Goal: Find specific page/section: Find specific page/section

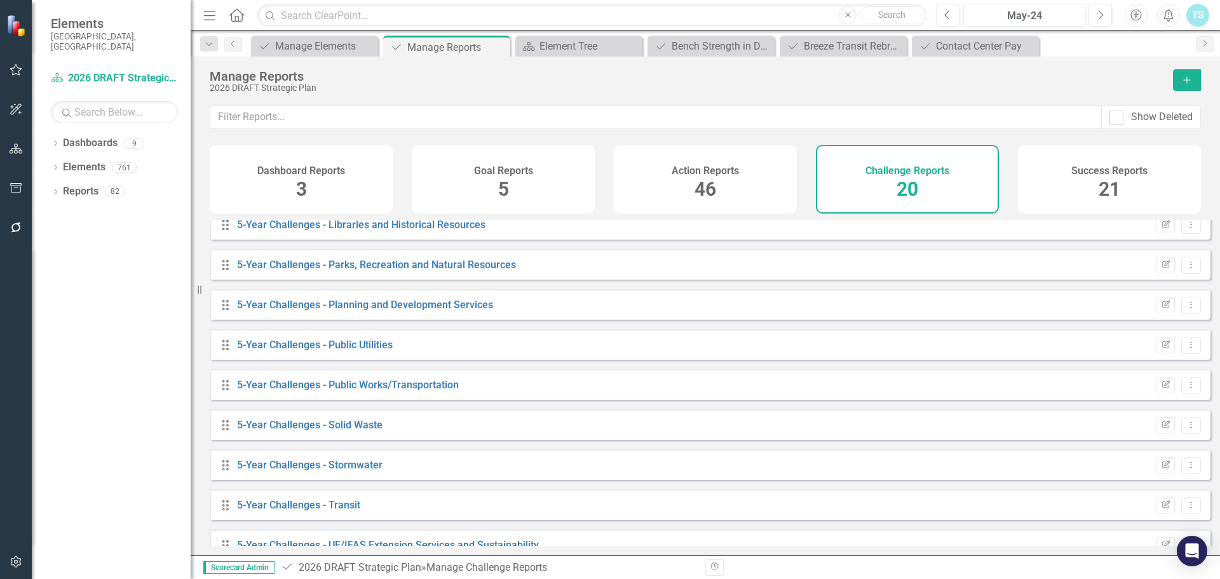
scroll to position [475, 0]
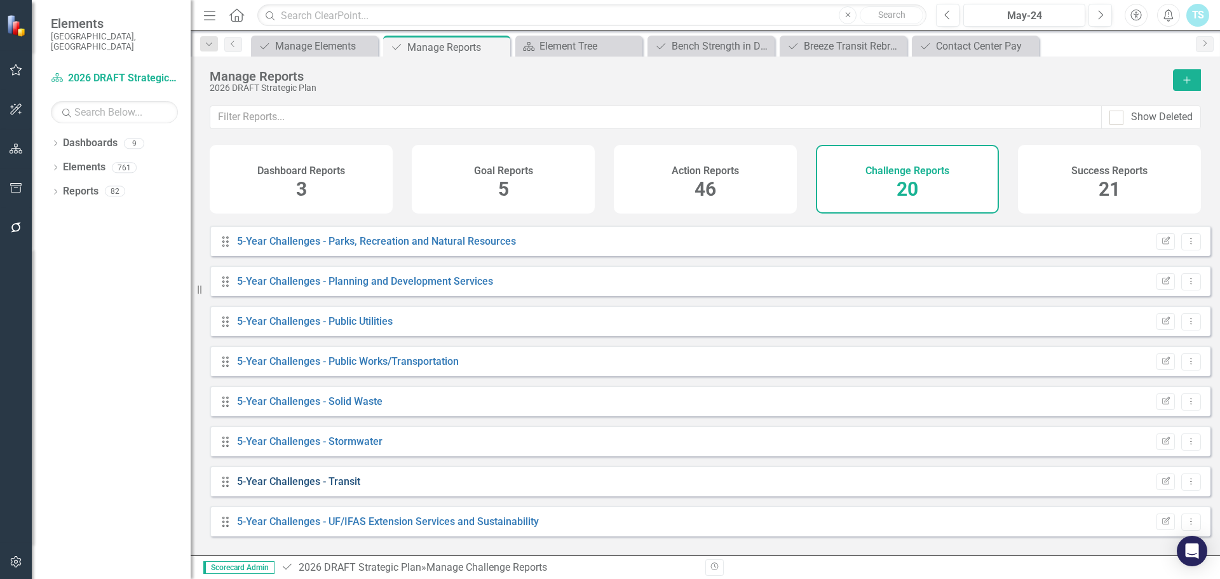
click at [323, 487] on link "5-Year Challenges - Transit" at bounding box center [298, 481] width 123 height 12
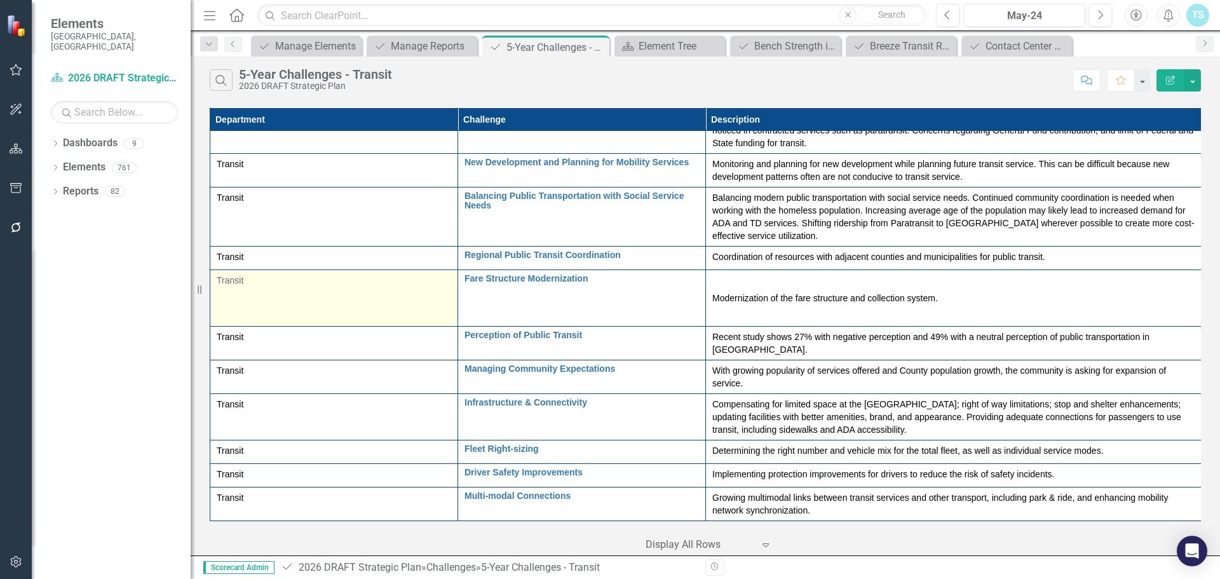
scroll to position [121, 0]
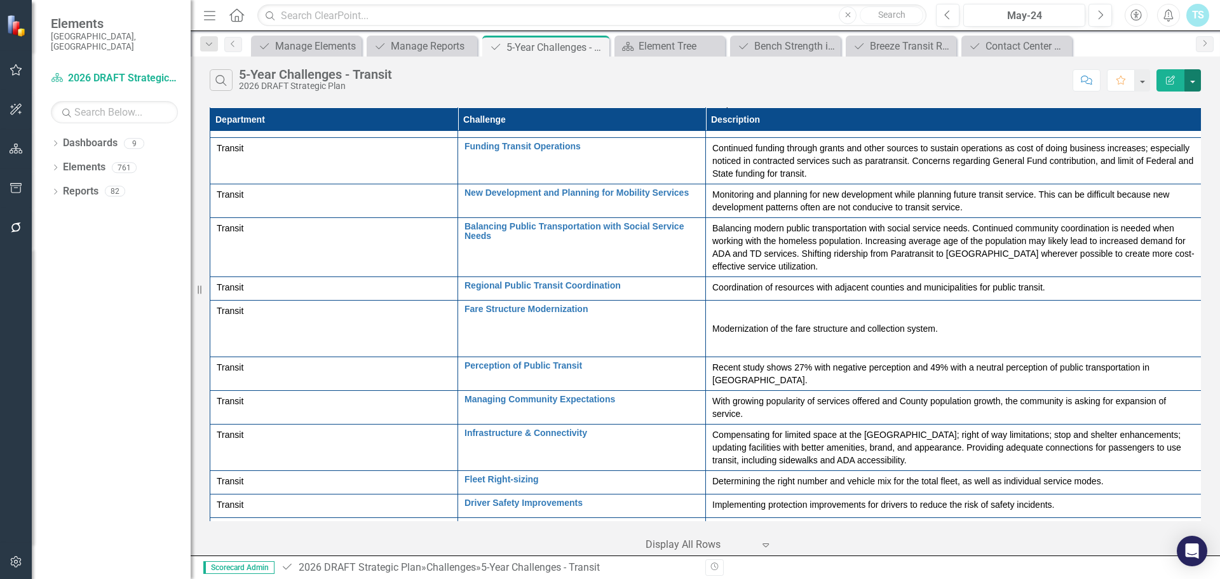
click at [1197, 78] on button "button" at bounding box center [1193, 80] width 17 height 22
click at [1022, 87] on div "Search 5-Year Challenges - Transit 2026 DRAFT Strategic Plan" at bounding box center [638, 80] width 857 height 22
click at [1169, 73] on button "Edit Report" at bounding box center [1171, 80] width 28 height 22
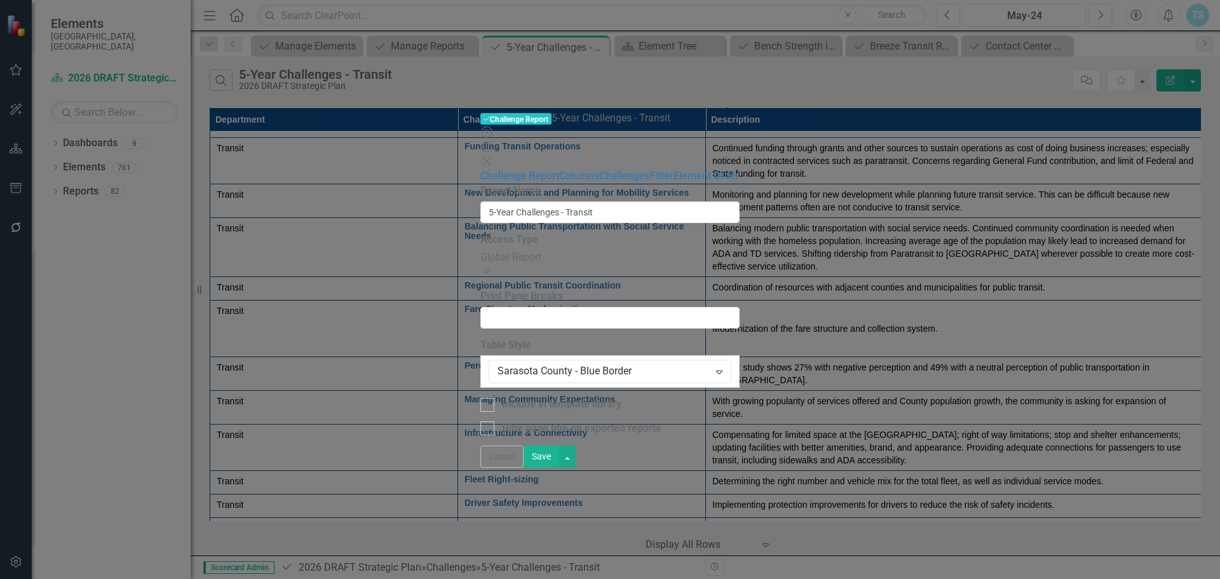
click at [493, 156] on icon "Close" at bounding box center [486, 161] width 13 height 10
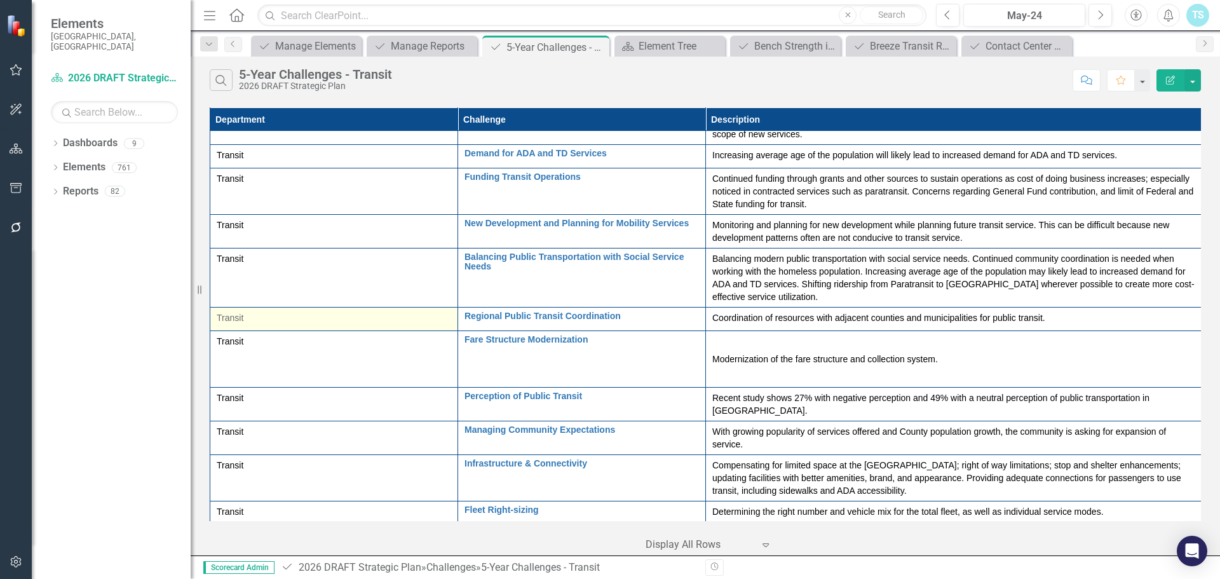
scroll to position [184, 0]
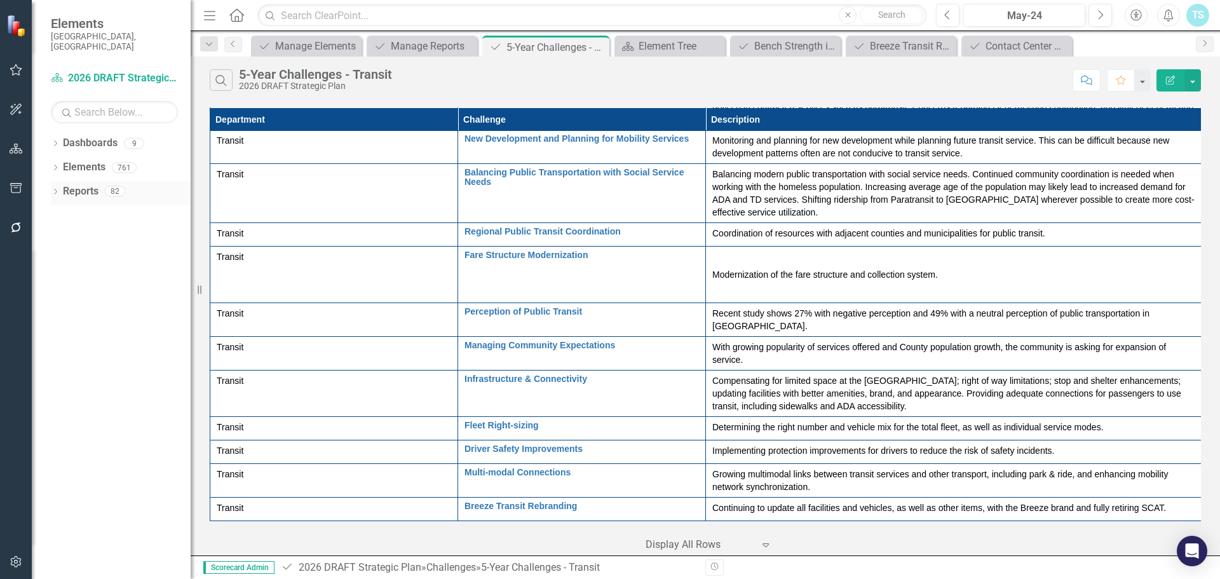
click at [55, 181] on div "Dropdown Reports 82" at bounding box center [121, 193] width 140 height 24
click at [54, 189] on icon "Dropdown" at bounding box center [55, 192] width 9 height 7
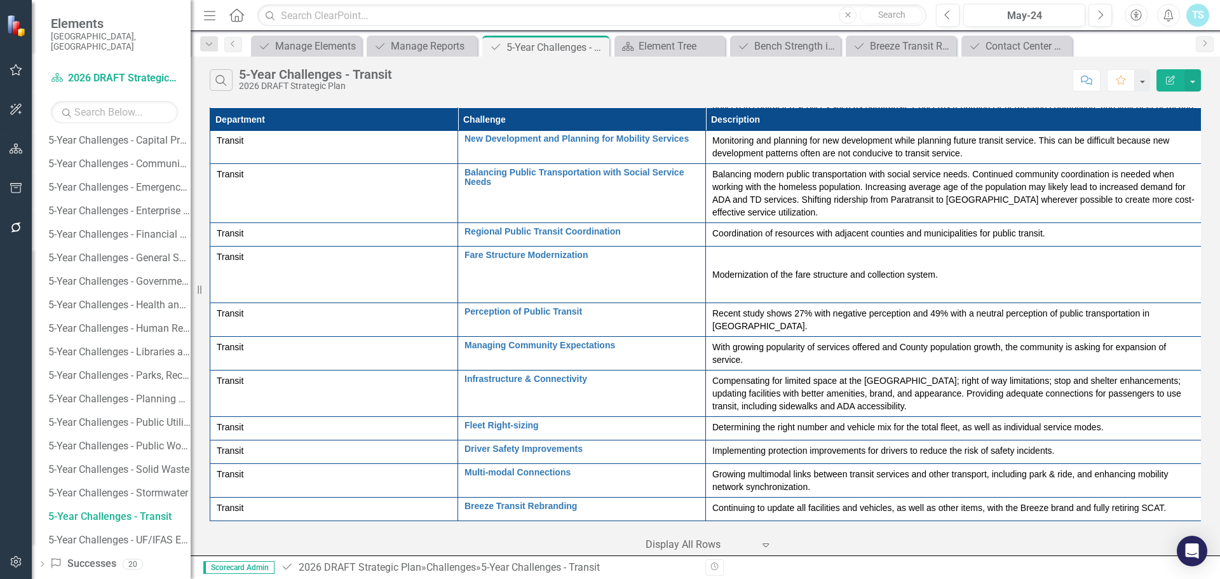
scroll to position [198, 0]
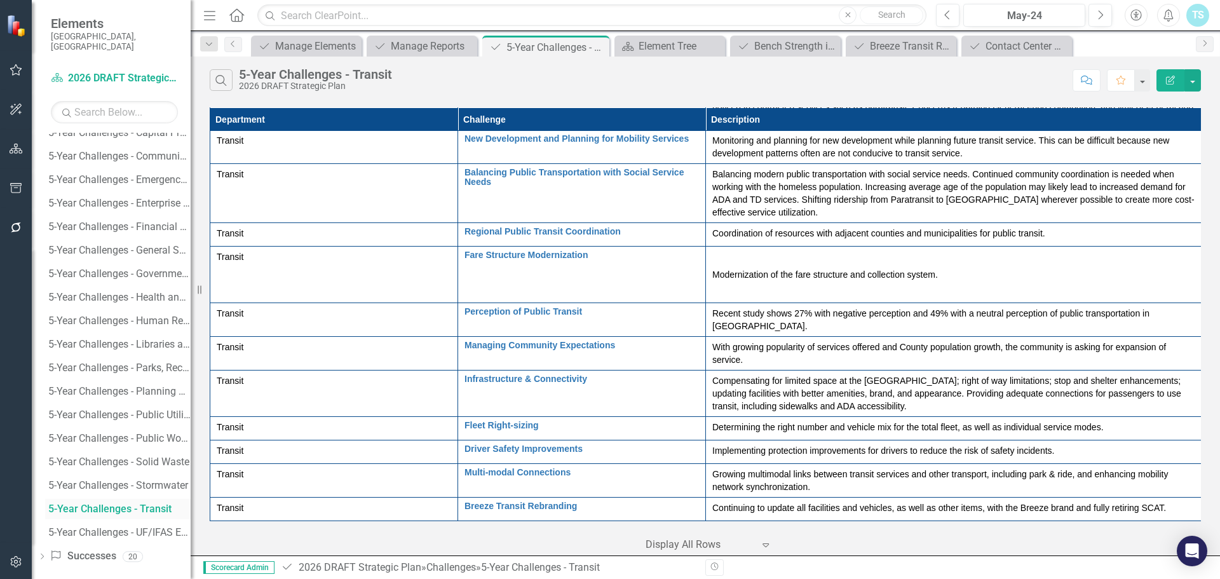
click at [123, 503] on div "5-Year Challenges - Transit" at bounding box center [119, 508] width 142 height 11
click at [711, 47] on icon "Close" at bounding box center [713, 46] width 13 height 10
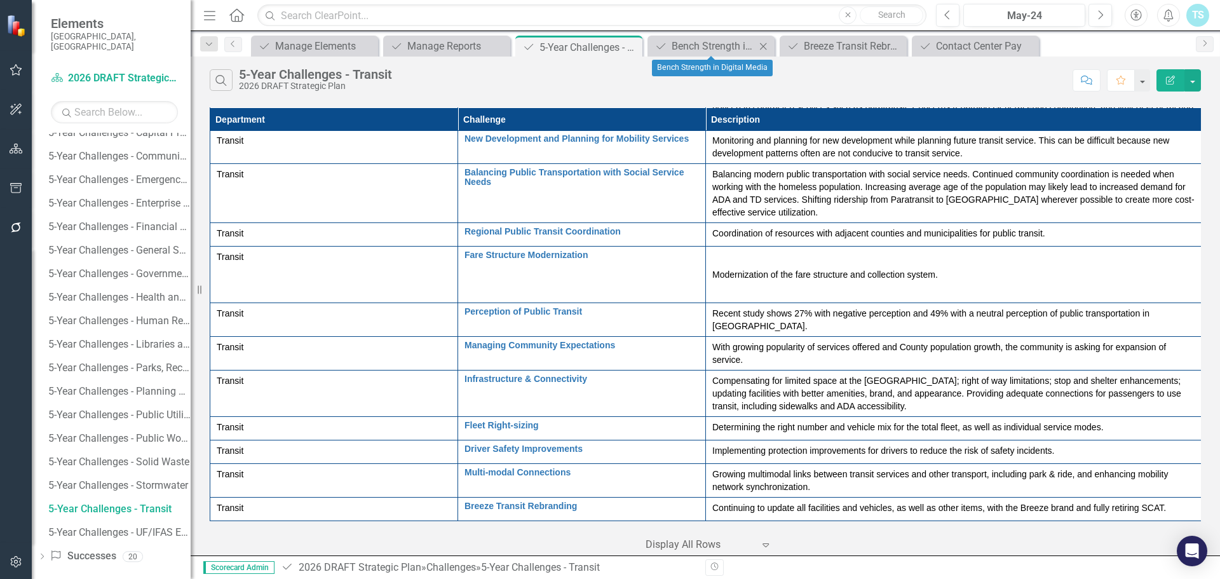
click at [759, 44] on icon "Close" at bounding box center [763, 46] width 13 height 10
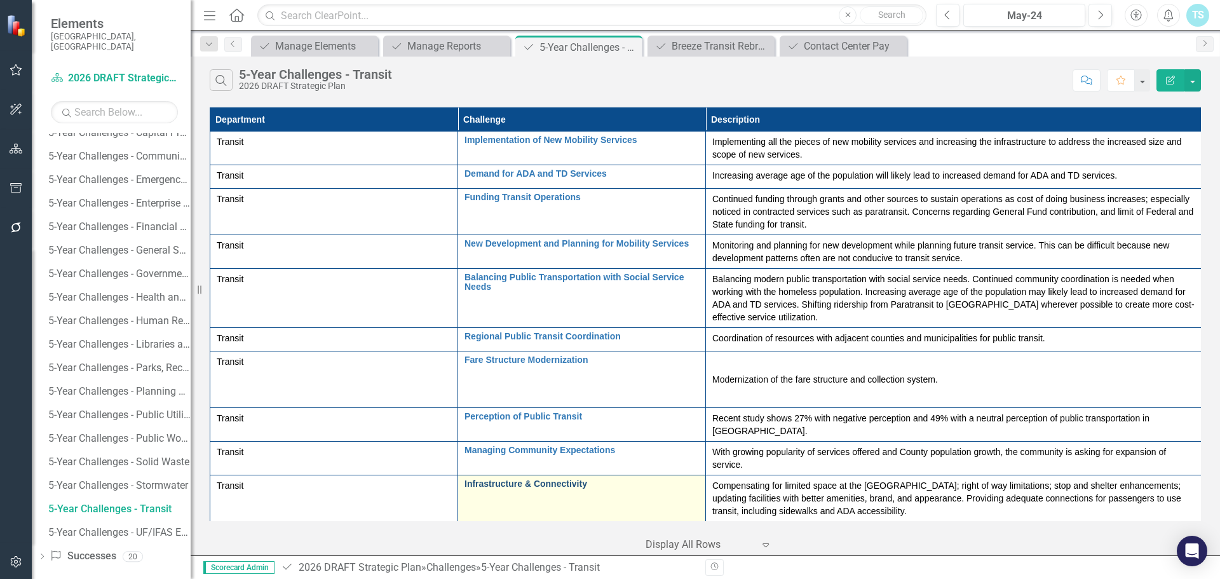
scroll to position [0, 0]
